Goal: Obtain resource: Download file/media

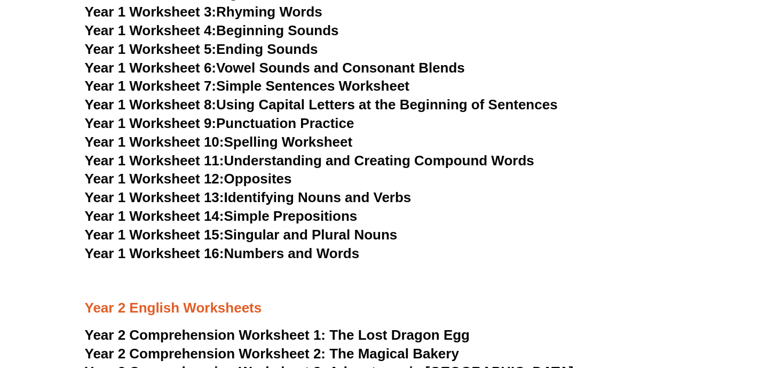
scroll to position [1935, 0]
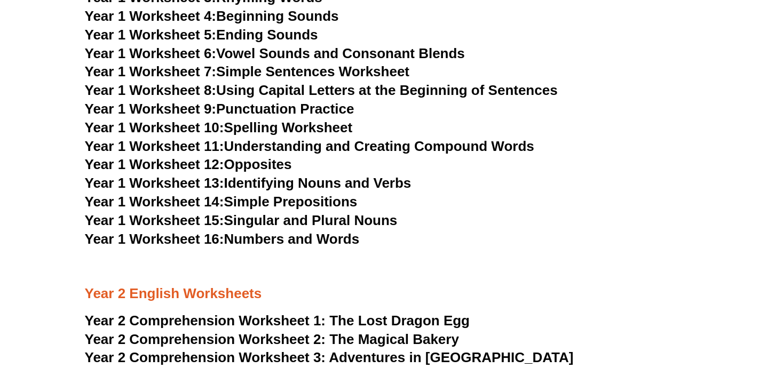
click at [428, 146] on link "Year 1 Worksheet 11: Understanding and Creating Compound Words" at bounding box center [309, 146] width 449 height 16
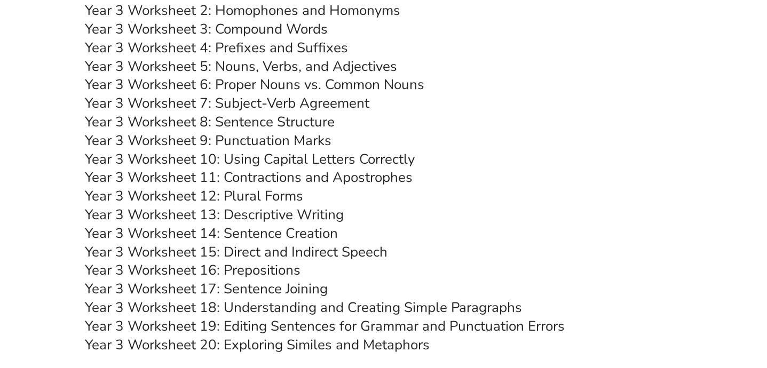
scroll to position [3437, 0]
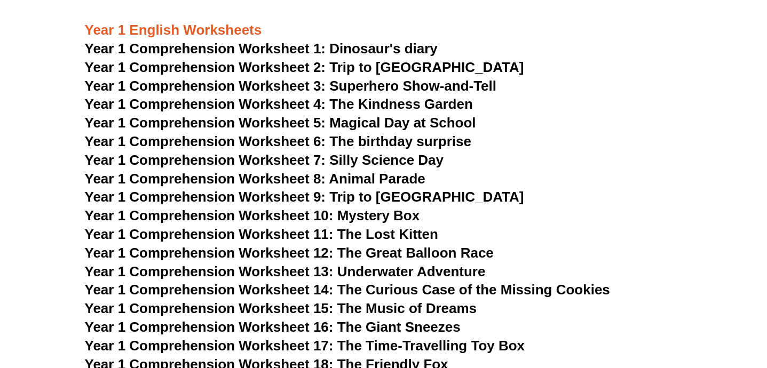
scroll to position [1493, 0]
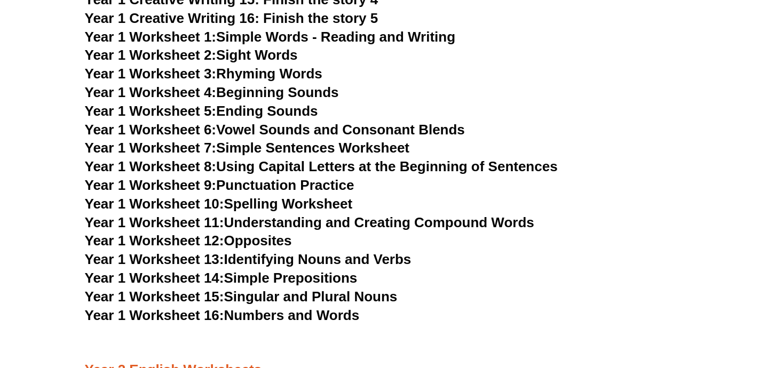
click at [608, 117] on h3 "Year 1 Worksheet 5: Ending Sounds" at bounding box center [384, 111] width 598 height 18
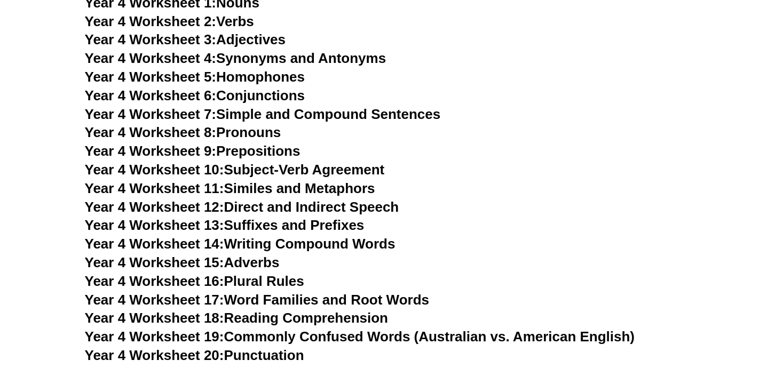
scroll to position [4210, 0]
click at [360, 113] on link "Year 4 Worksheet 7: Simple and Compound Sentences" at bounding box center [263, 115] width 356 height 16
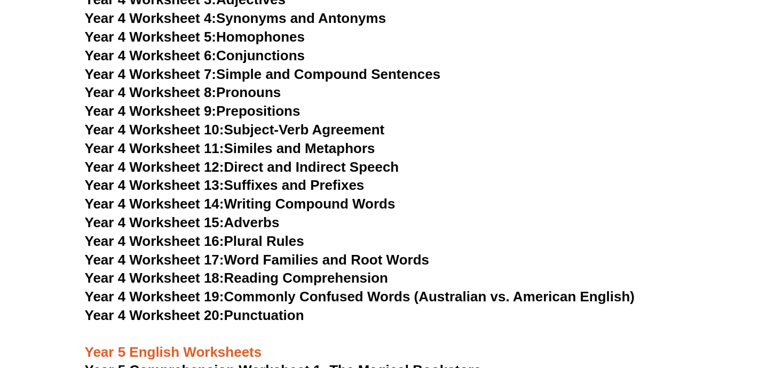
scroll to position [4259, 0]
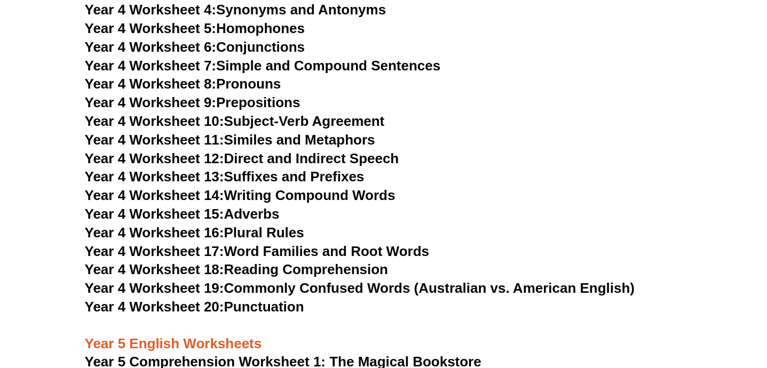
click at [297, 174] on link "Year 4 Worksheet 13: Suffixes and Prefixes" at bounding box center [225, 177] width 280 height 16
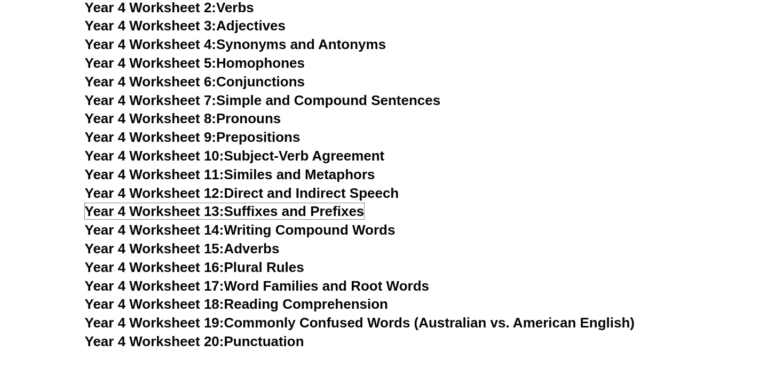
scroll to position [4225, 0]
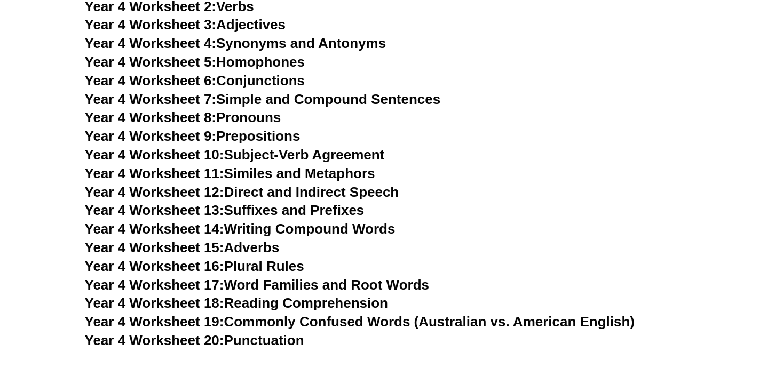
click at [247, 324] on link "Year 4 Worksheet 19: Commonly Confused Words (Australian vs. American English)" at bounding box center [360, 322] width 550 height 16
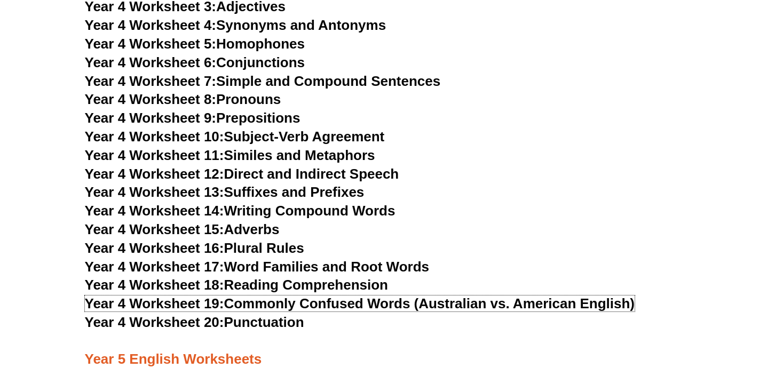
scroll to position [4246, 0]
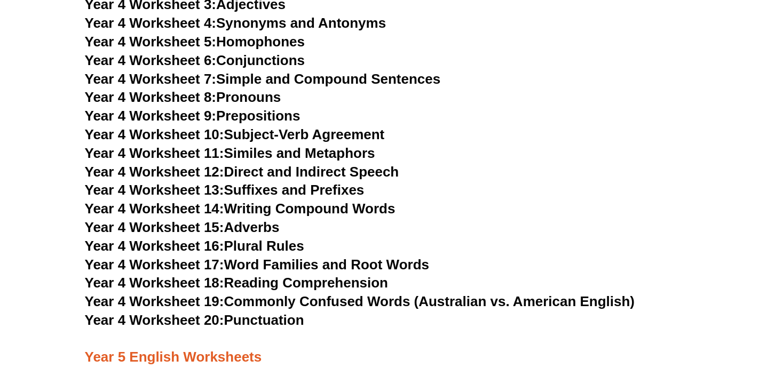
click at [271, 244] on link "Year 4 Worksheet 16: Plural Rules" at bounding box center [194, 246] width 219 height 16
